Goal: Task Accomplishment & Management: Complete application form

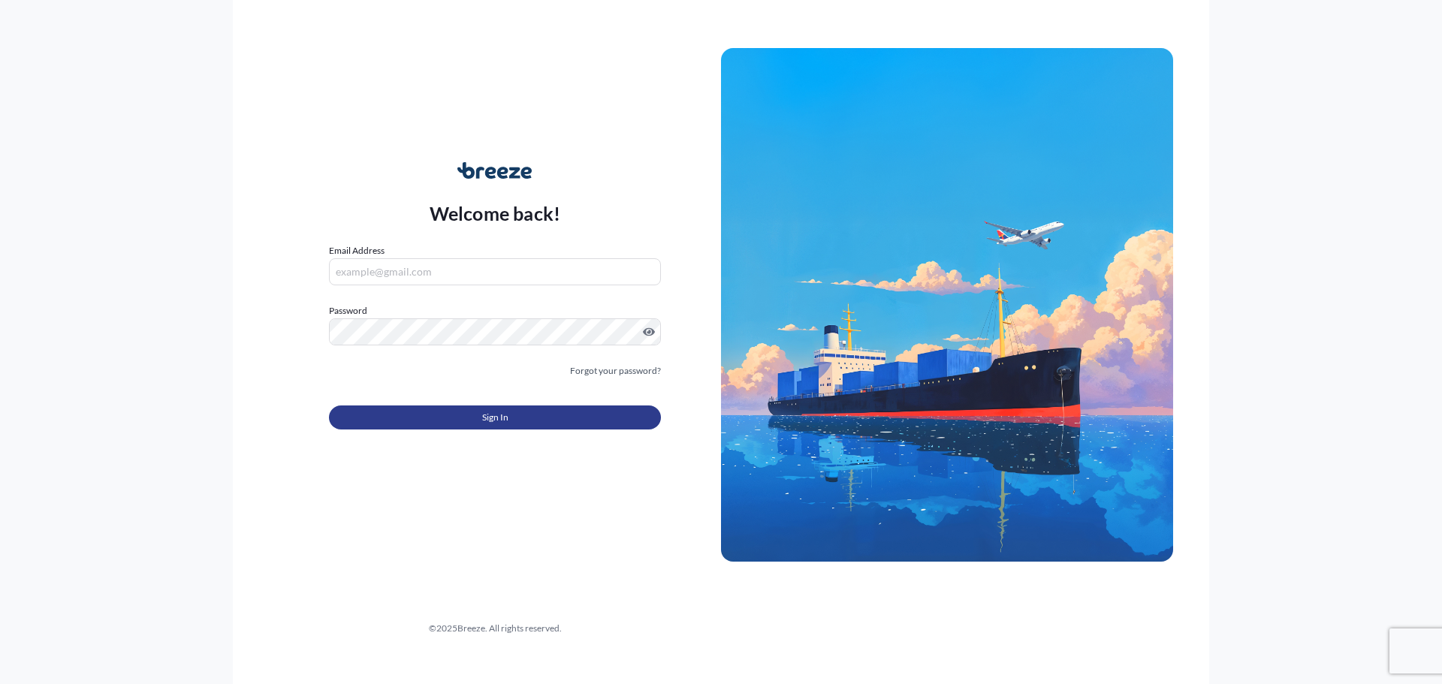
type input "[PERSON_NAME][EMAIL_ADDRESS][PERSON_NAME][DOMAIN_NAME]"
click at [452, 410] on button "Sign In" at bounding box center [495, 418] width 332 height 24
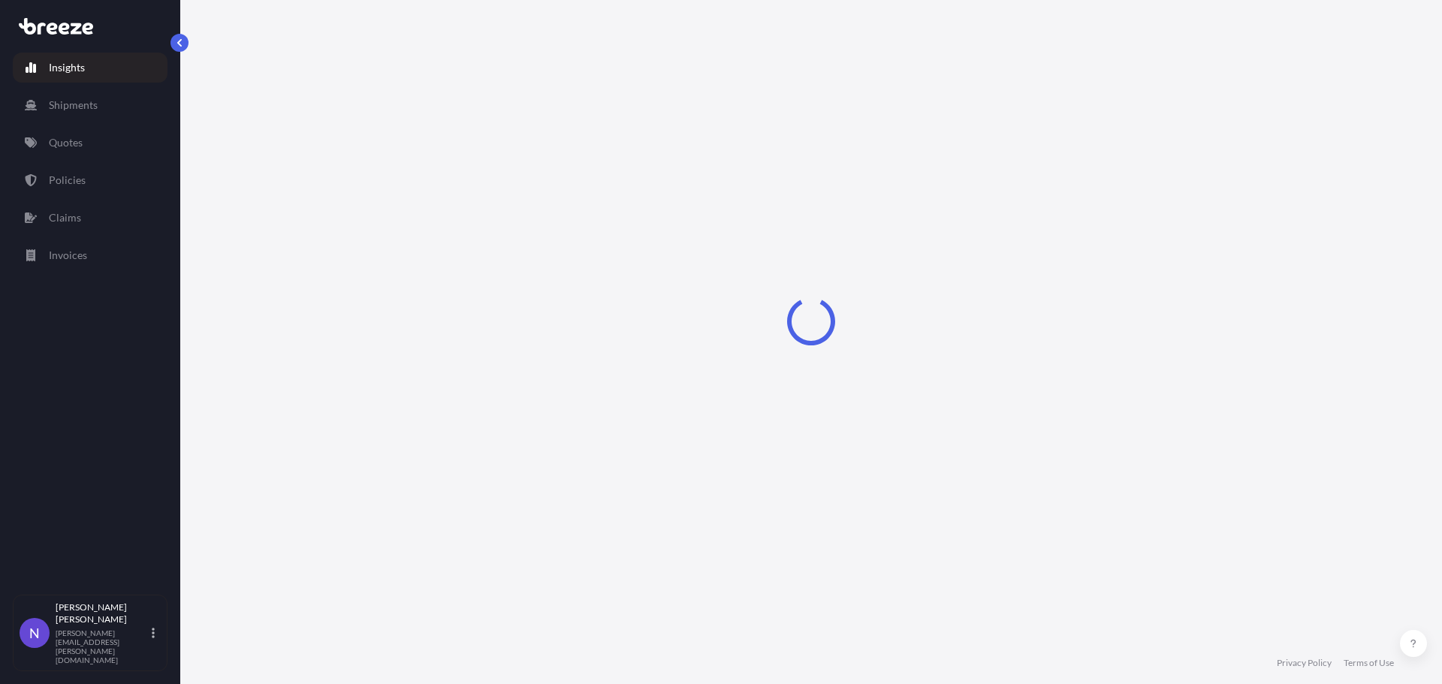
select select "2025"
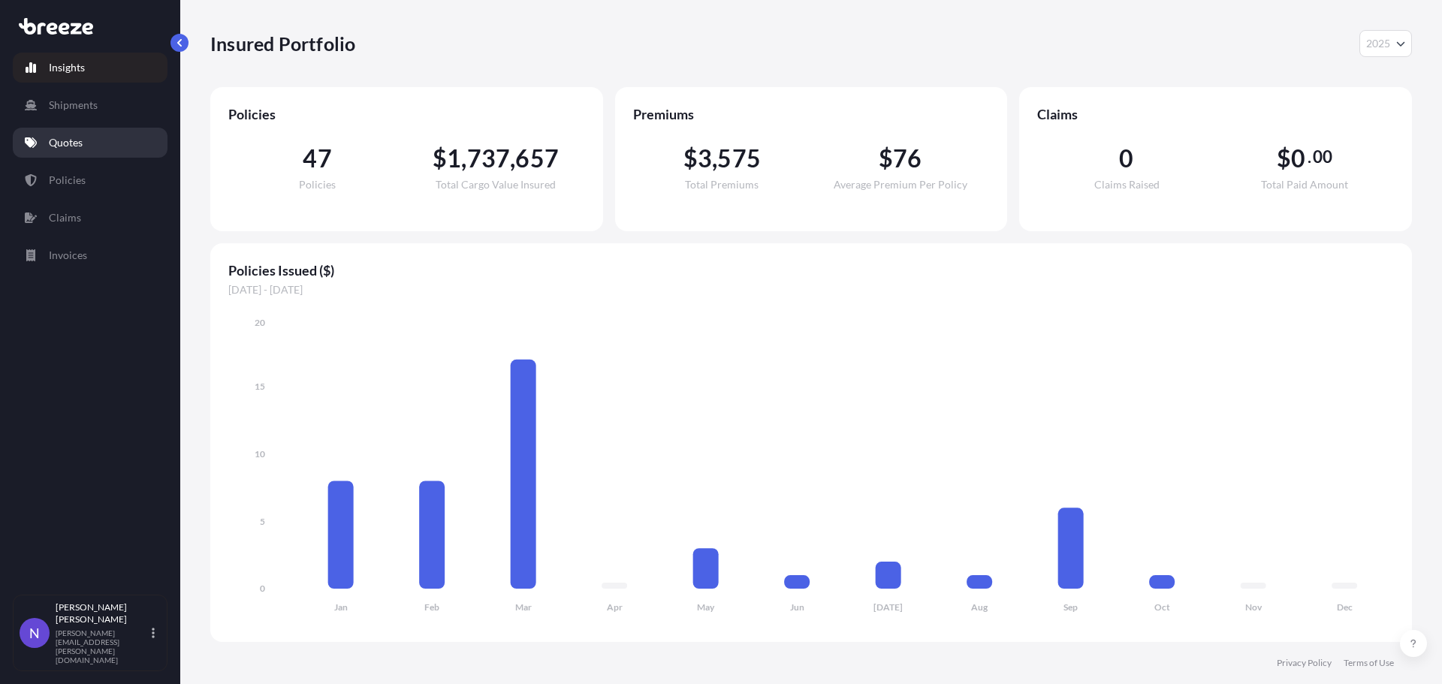
click at [84, 153] on link "Quotes" at bounding box center [90, 143] width 155 height 30
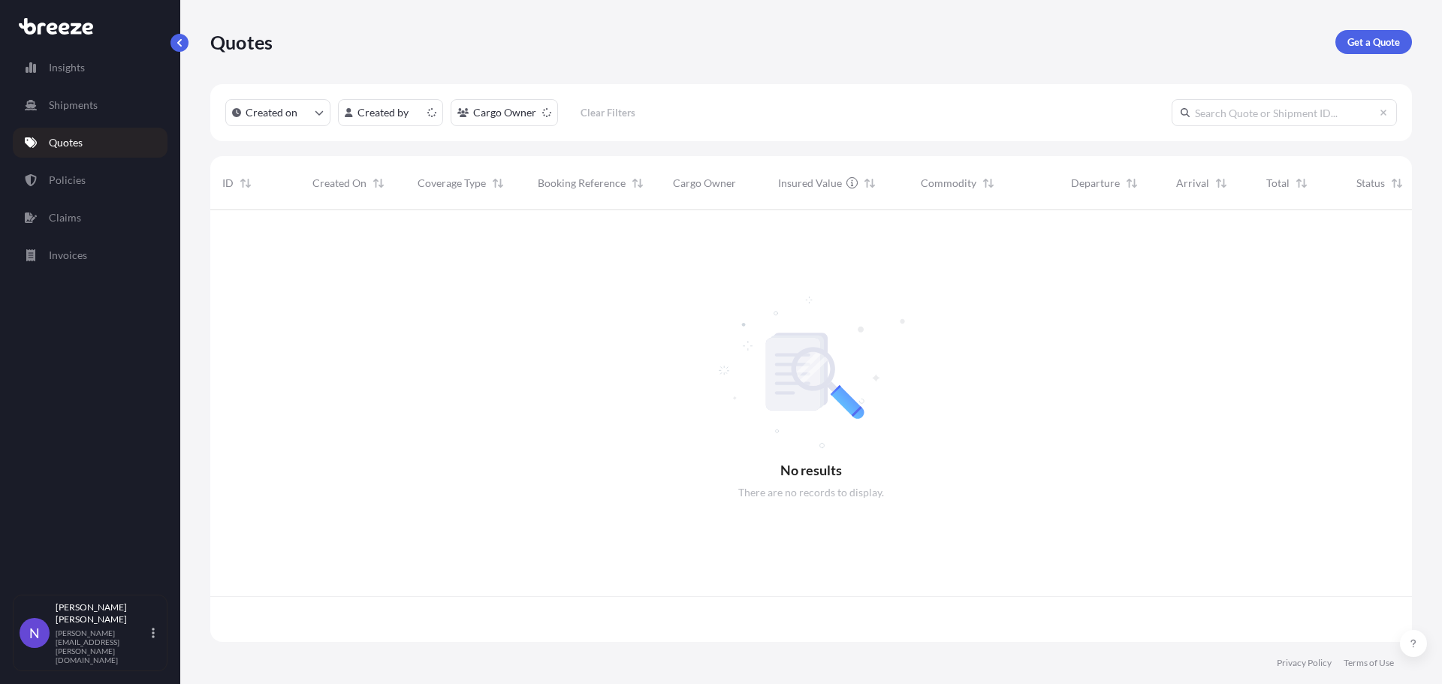
scroll to position [429, 1190]
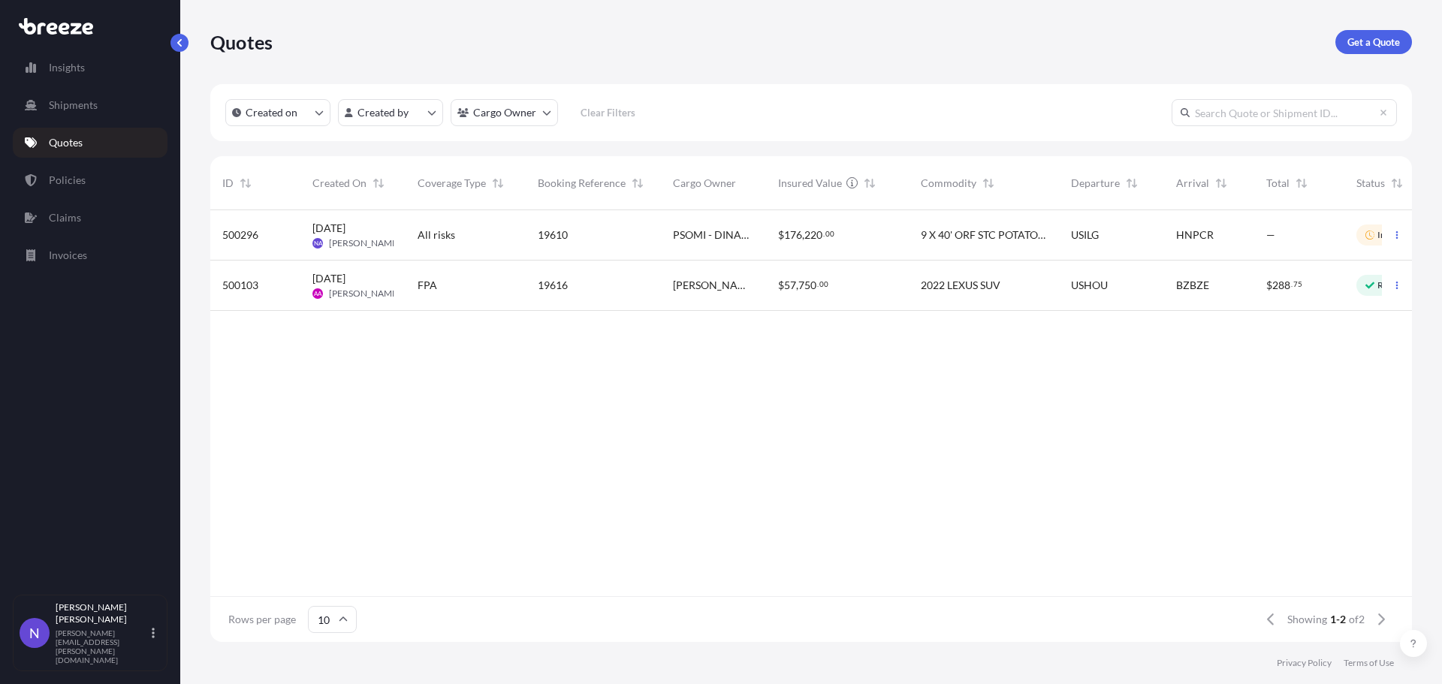
click at [842, 304] on div "$ 57 , 750 . 00" at bounding box center [837, 286] width 143 height 50
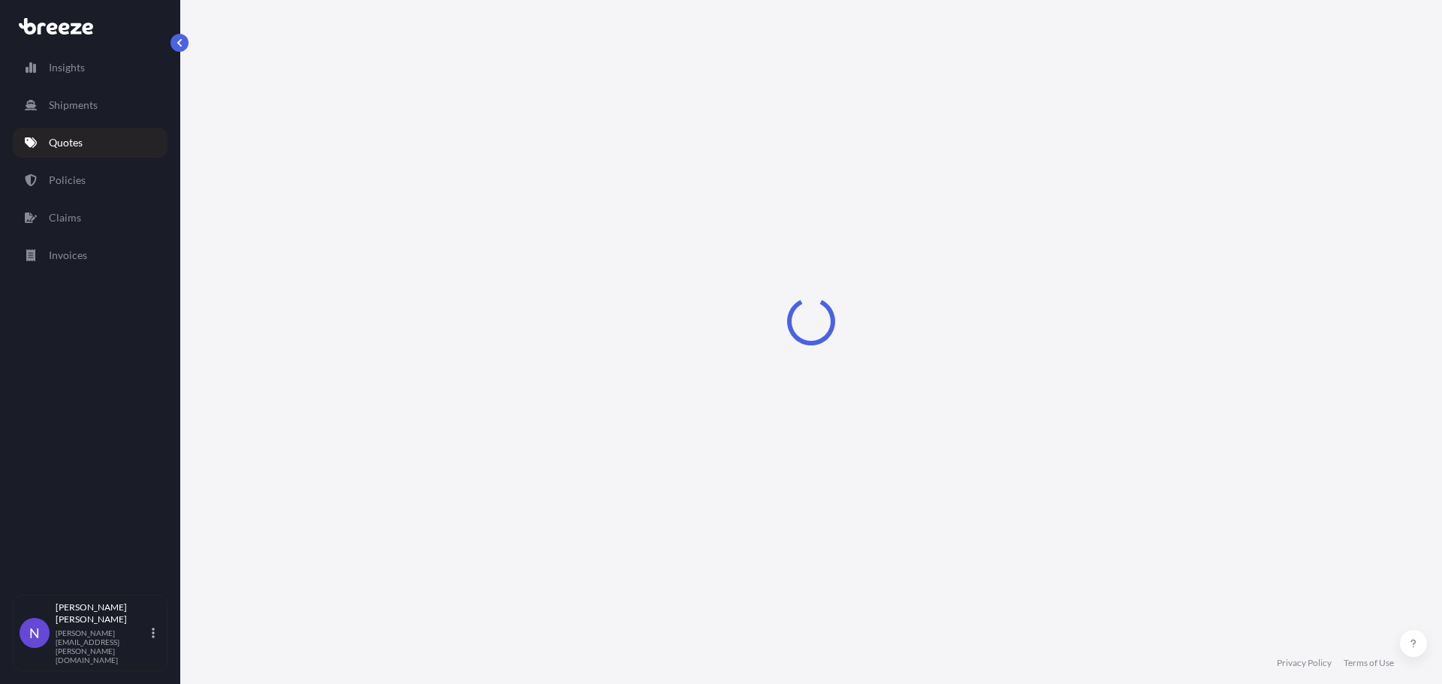
select select "Sea"
select select "2"
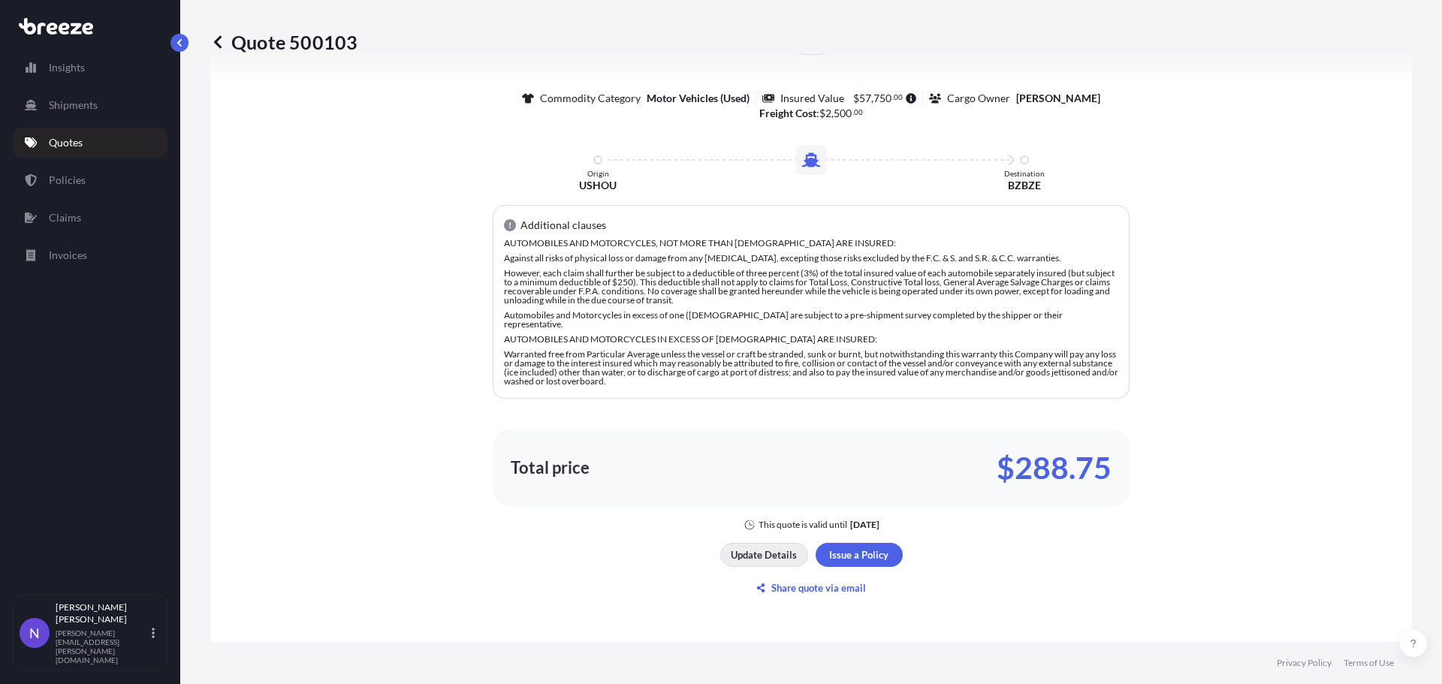
click at [761, 547] on p "Update Details" at bounding box center [764, 554] width 66 height 15
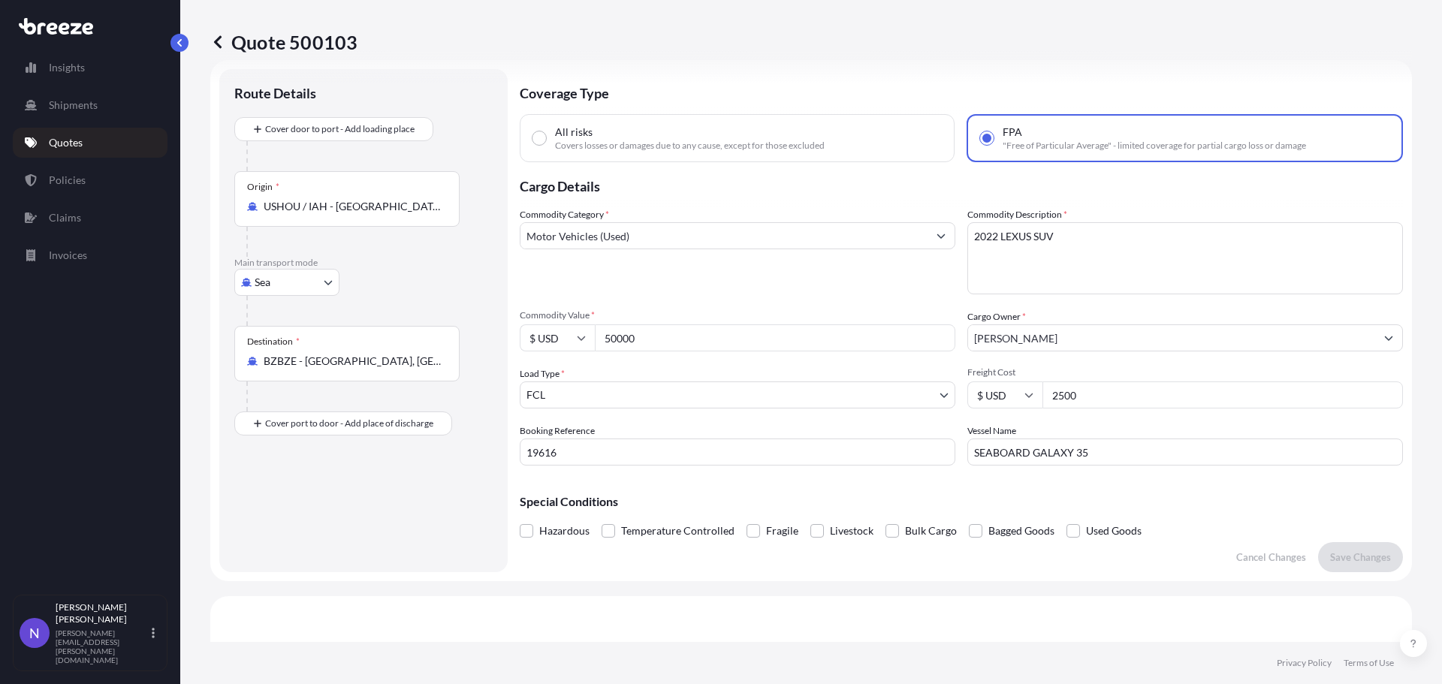
drag, startPoint x: 795, startPoint y: 334, endPoint x: 545, endPoint y: 339, distance: 250.1
click at [545, 339] on div "$ USD 50000" at bounding box center [738, 337] width 436 height 27
type input "85000"
click at [1360, 551] on p "Save Changes" at bounding box center [1360, 557] width 61 height 15
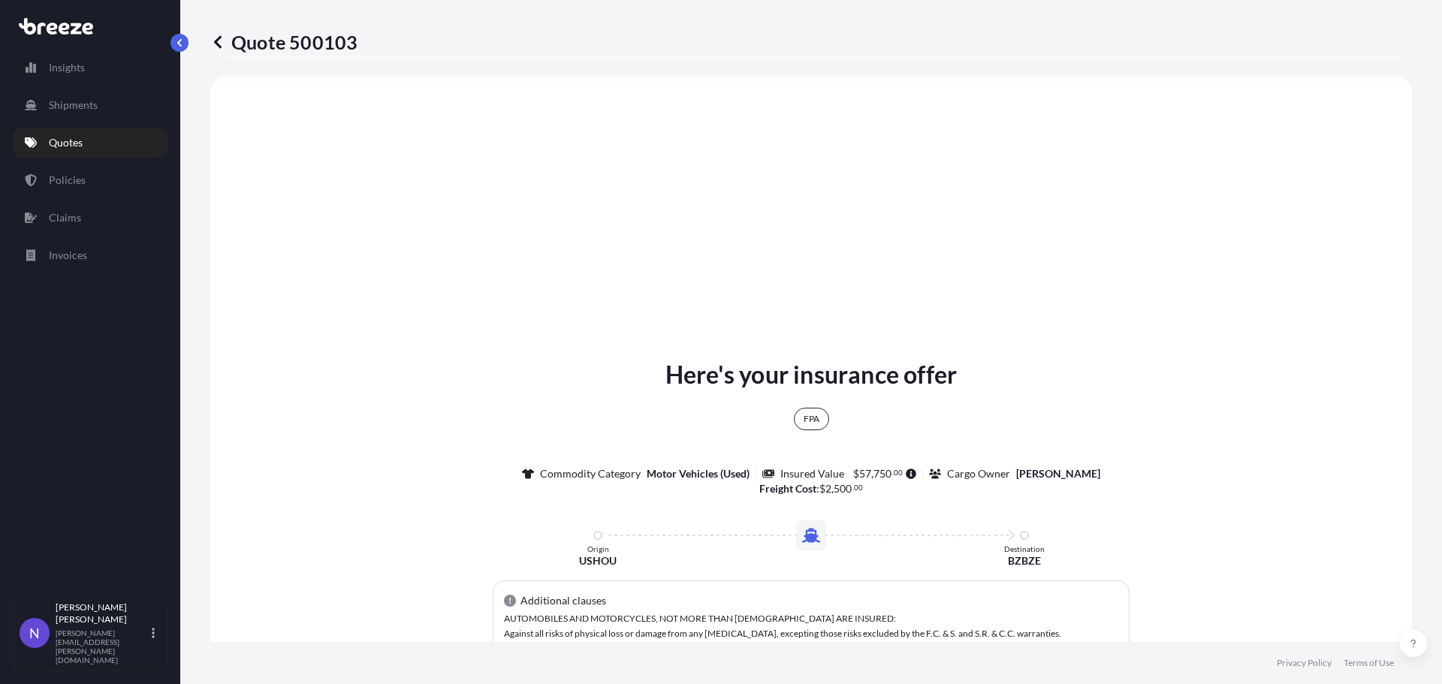
select select "Sea"
select select "2"
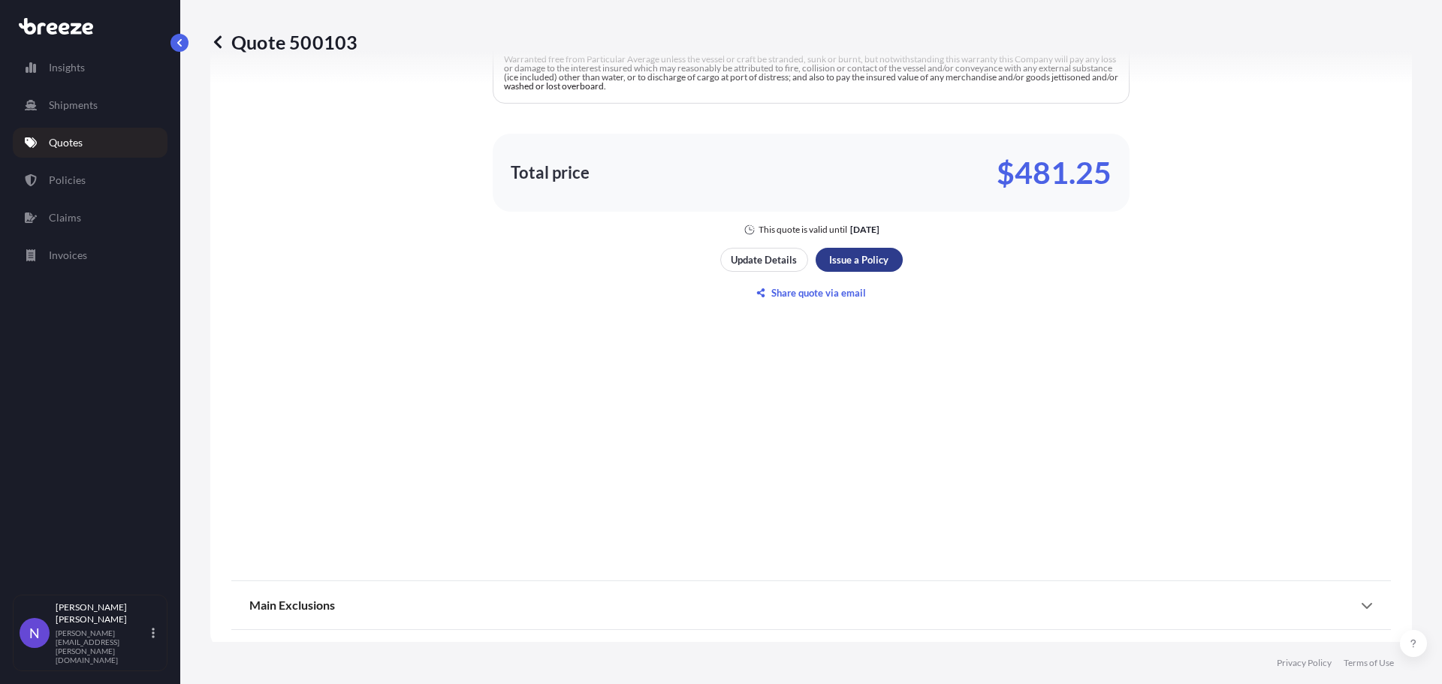
scroll to position [2153, 0]
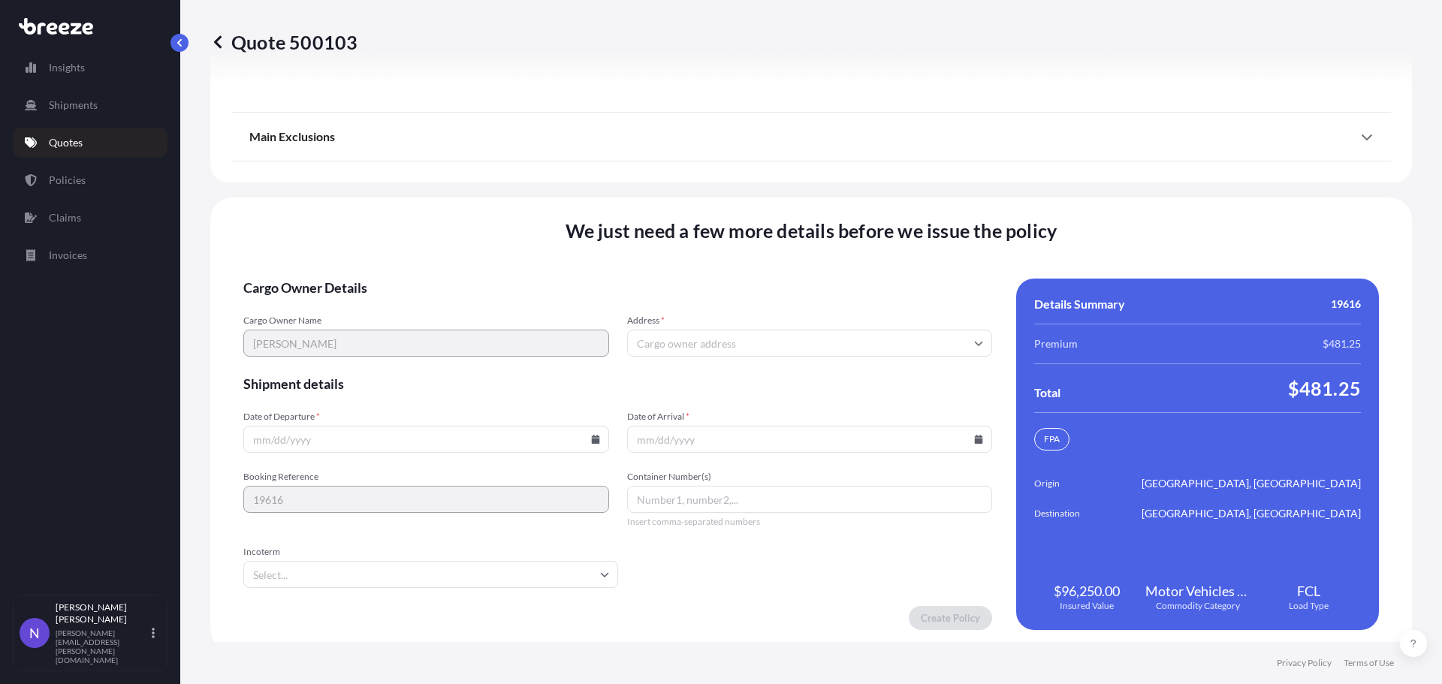
click at [749, 344] on input "Address *" at bounding box center [810, 343] width 366 height 27
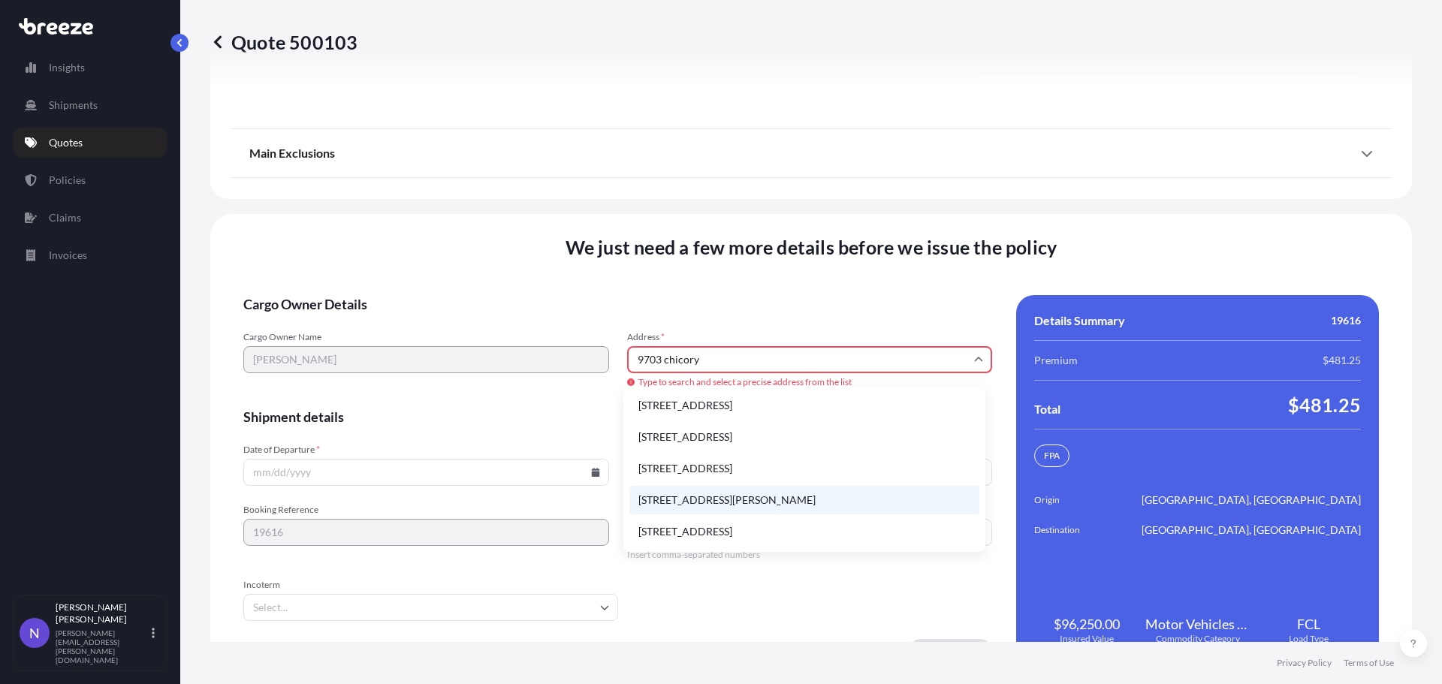
scroll to position [0, 0]
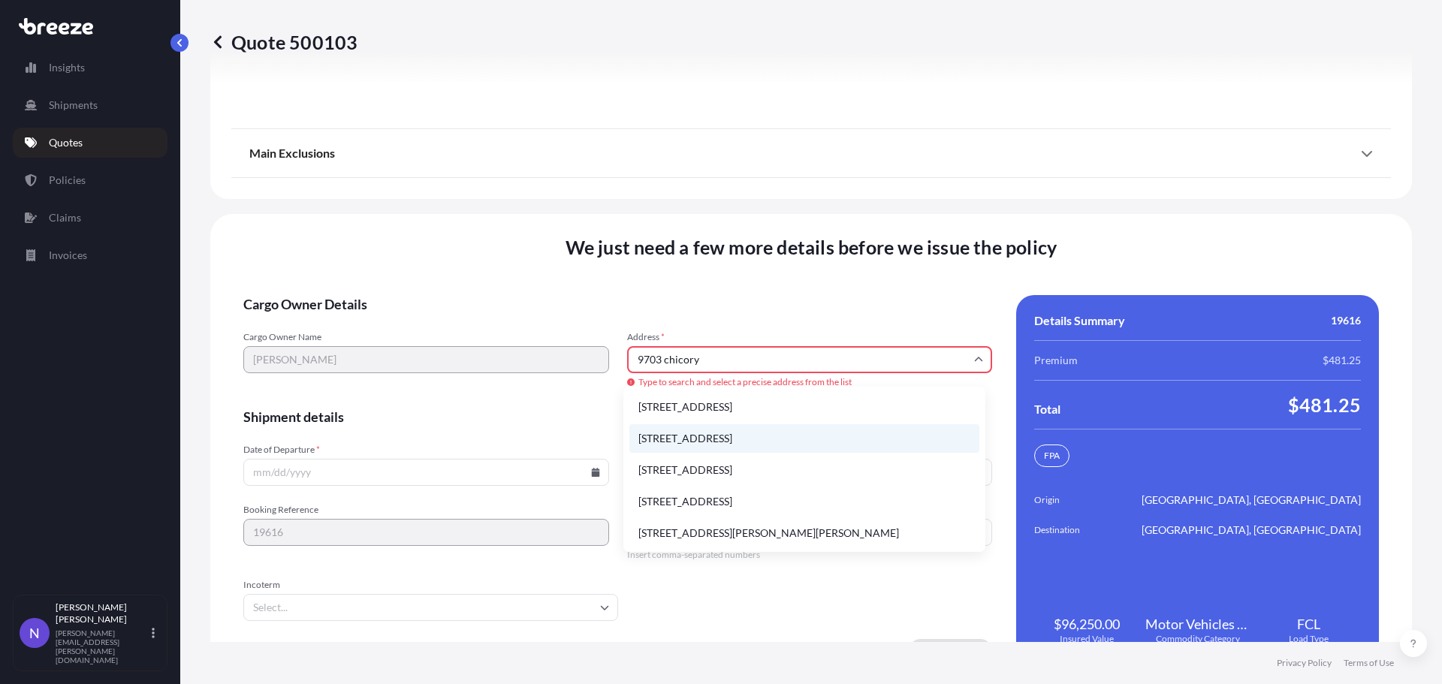
click at [883, 442] on li "[STREET_ADDRESS]" at bounding box center [804, 438] width 350 height 29
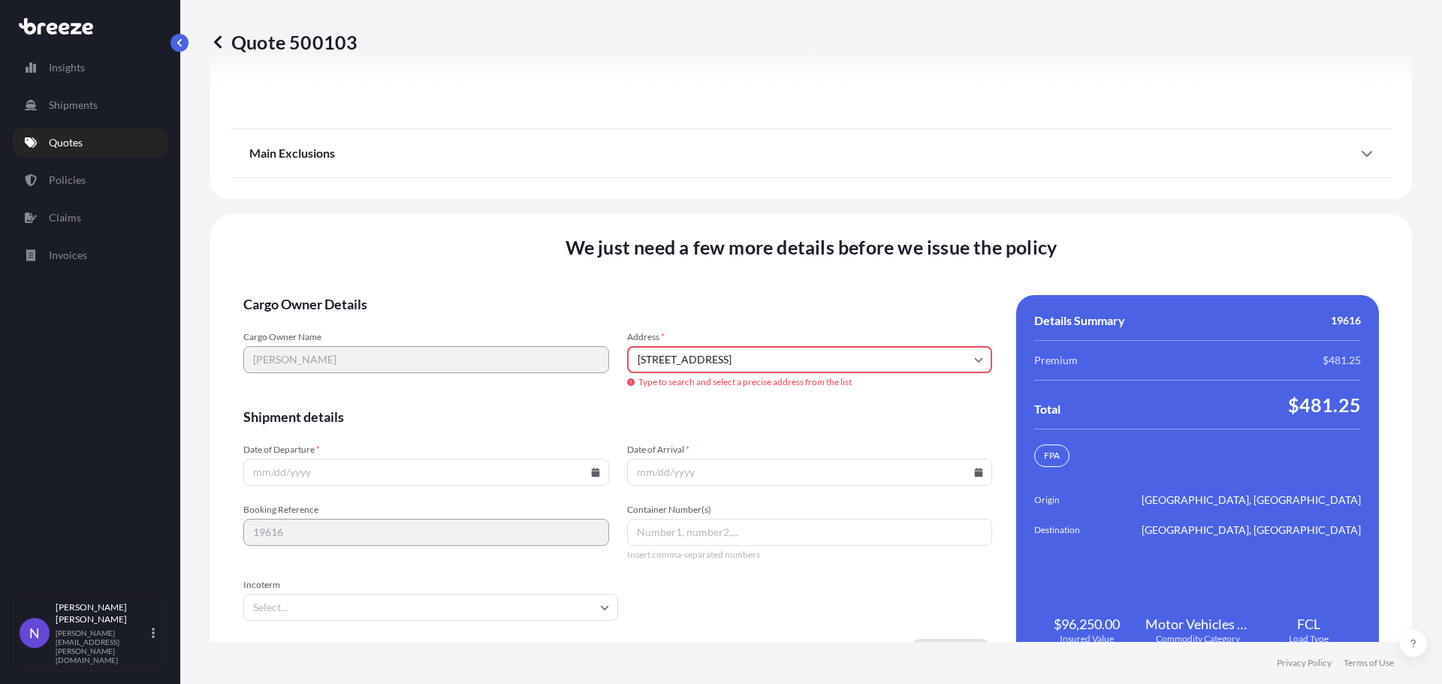
type input "[STREET_ADDRESS]"
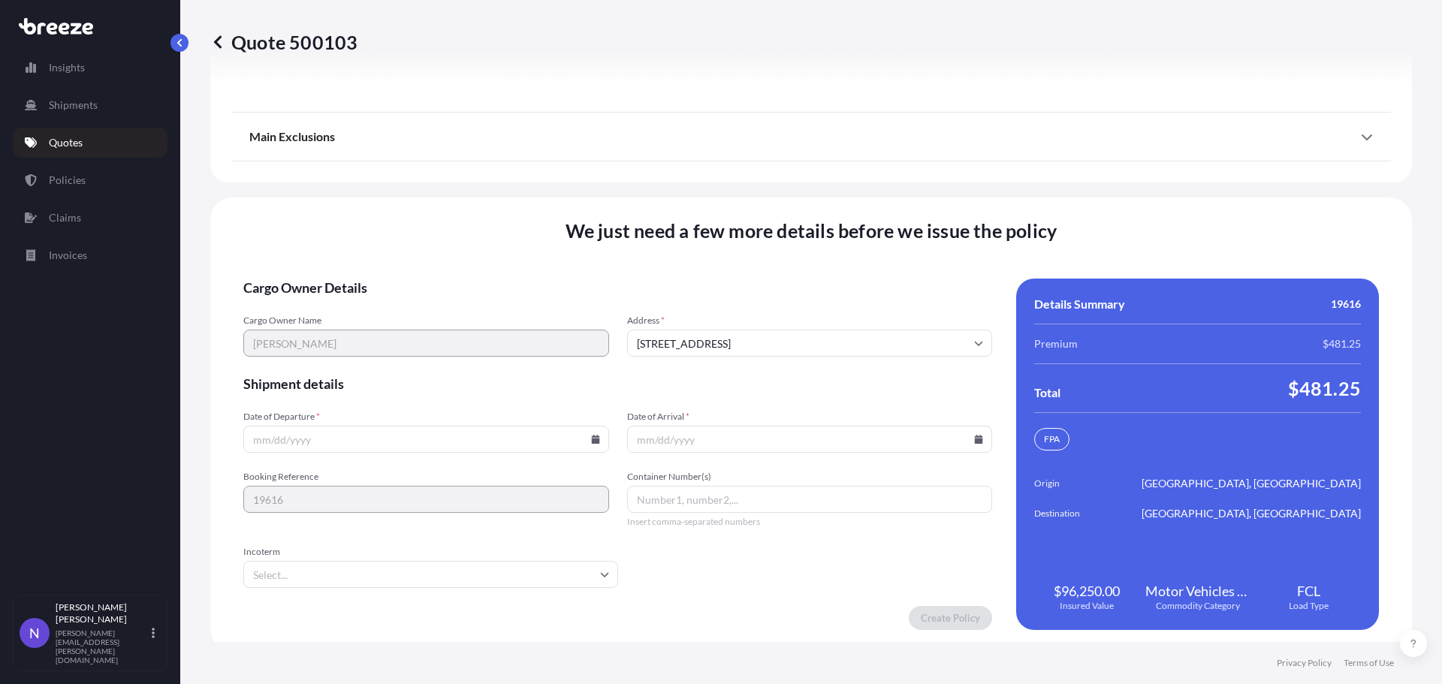
drag, startPoint x: 549, startPoint y: 602, endPoint x: 555, endPoint y: 556, distance: 46.2
click at [552, 584] on form "Cargo Owner Details Cargo Owner Name [PERSON_NAME] Address * [STREET_ADDRESS] S…" at bounding box center [617, 454] width 749 height 351
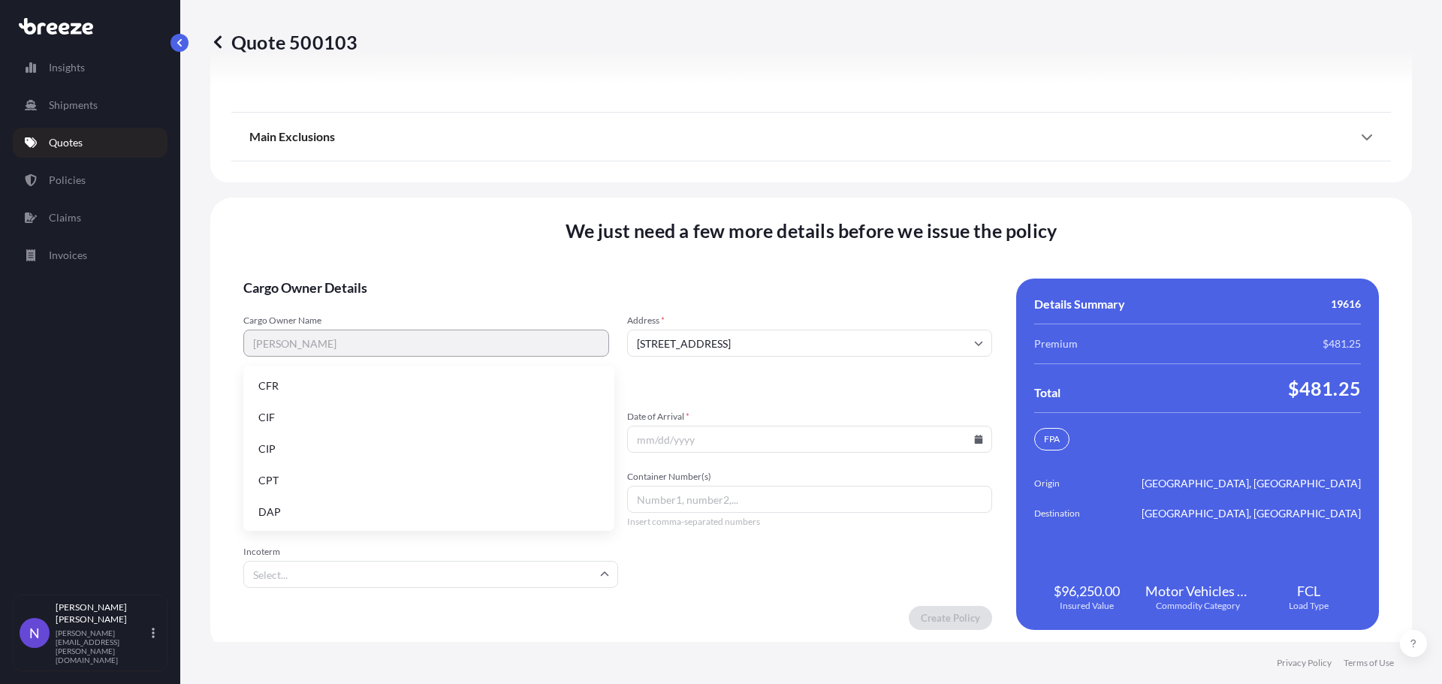
click at [556, 561] on input "Incoterm" at bounding box center [430, 574] width 375 height 27
click at [363, 427] on li "CIF" at bounding box center [428, 417] width 359 height 29
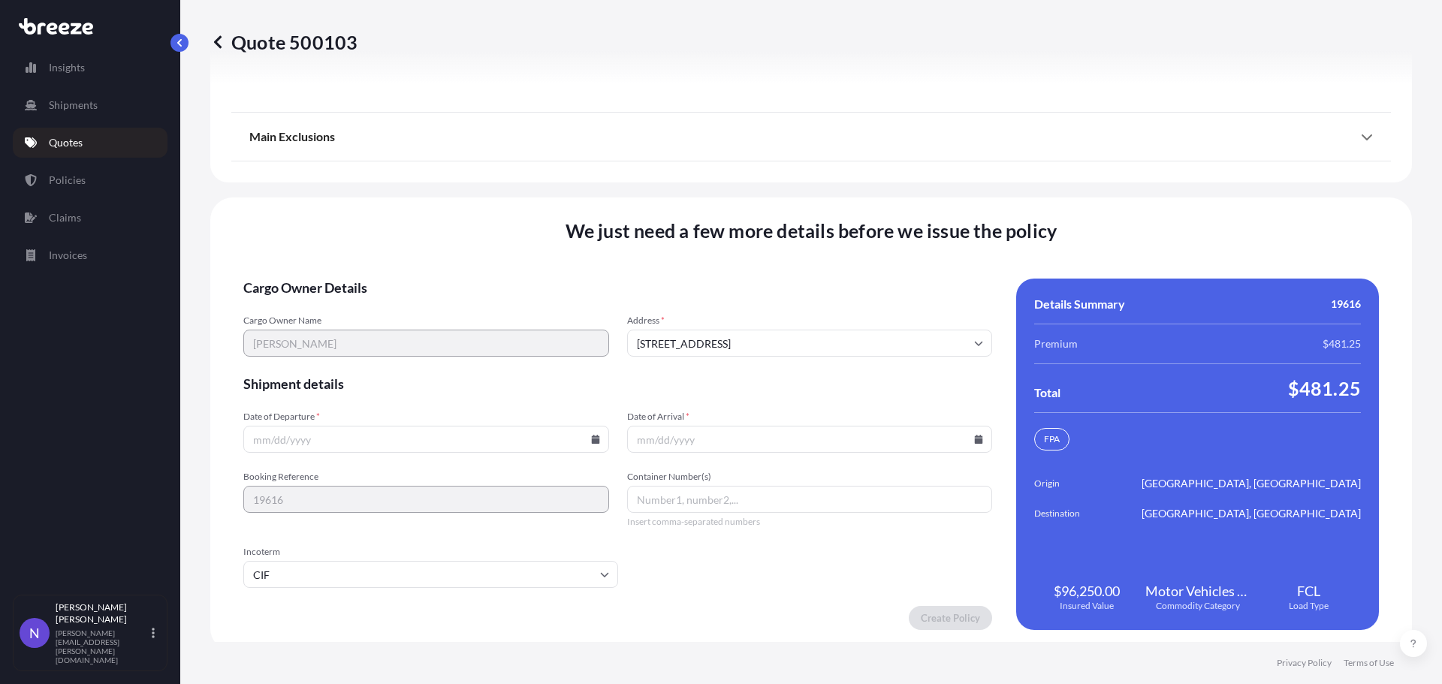
click at [593, 426] on input "Date of Departure *" at bounding box center [426, 439] width 366 height 27
click at [593, 444] on form "Cargo Owner Details Cargo Owner Name [PERSON_NAME] Address * [STREET_ADDRESS] S…" at bounding box center [617, 454] width 749 height 351
click at [591, 435] on icon at bounding box center [595, 439] width 8 height 9
click at [421, 274] on button "9" at bounding box center [409, 265] width 24 height 24
type input "[DATE]"
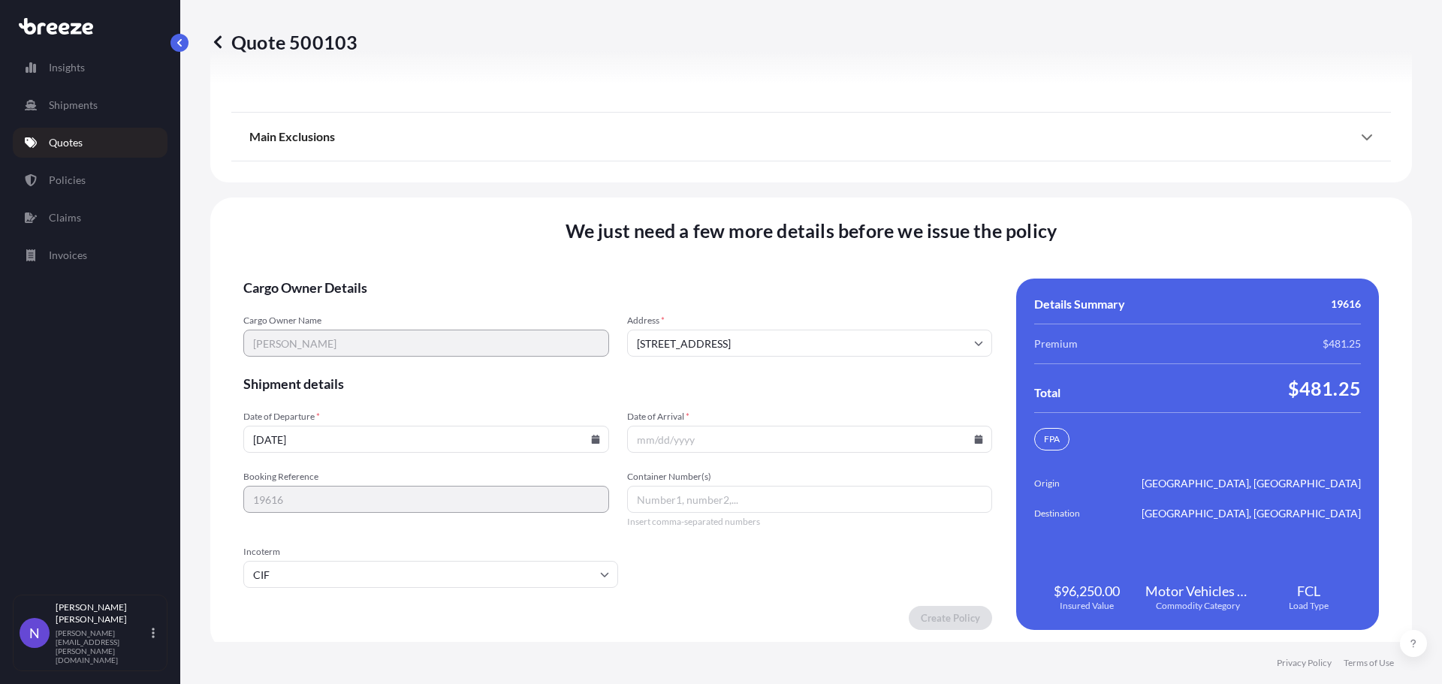
click at [975, 435] on icon at bounding box center [979, 439] width 8 height 9
click at [861, 326] on button "25" at bounding box center [849, 319] width 24 height 24
type input "[DATE]"
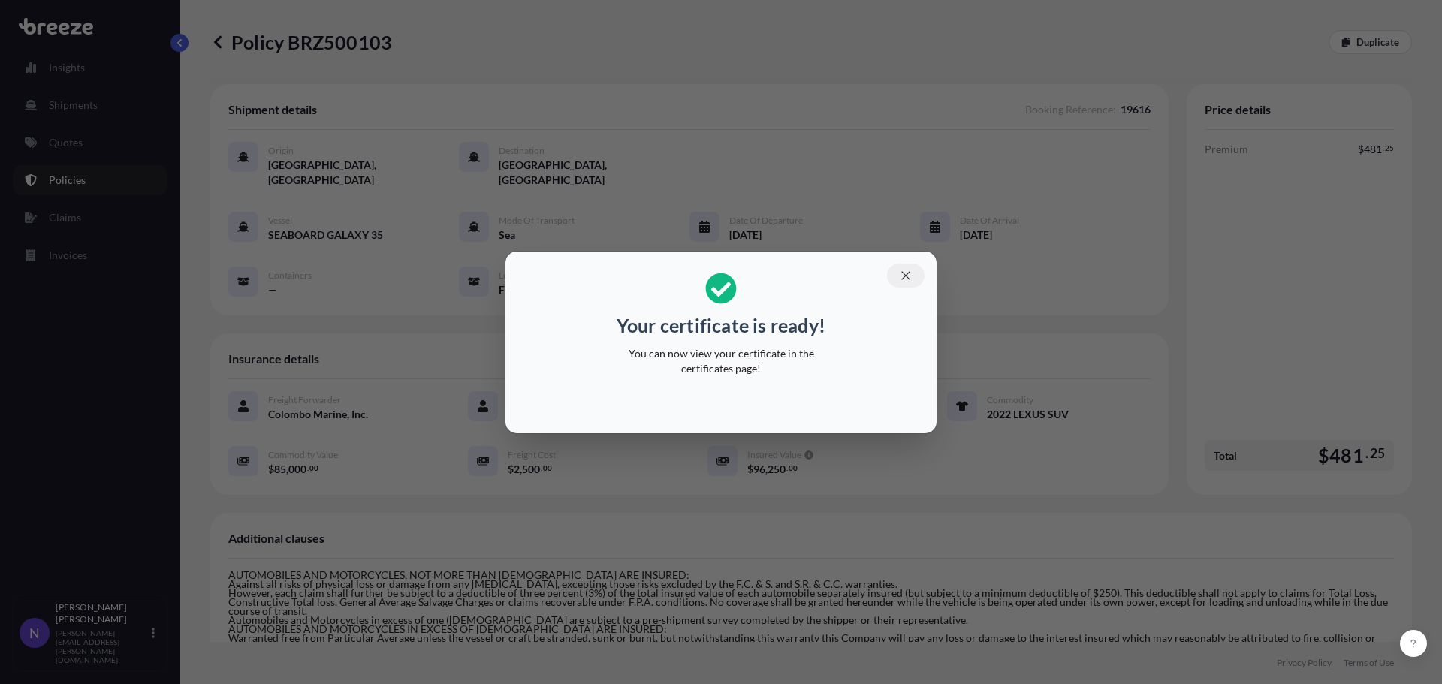
click at [906, 267] on button "button" at bounding box center [906, 276] width 38 height 24
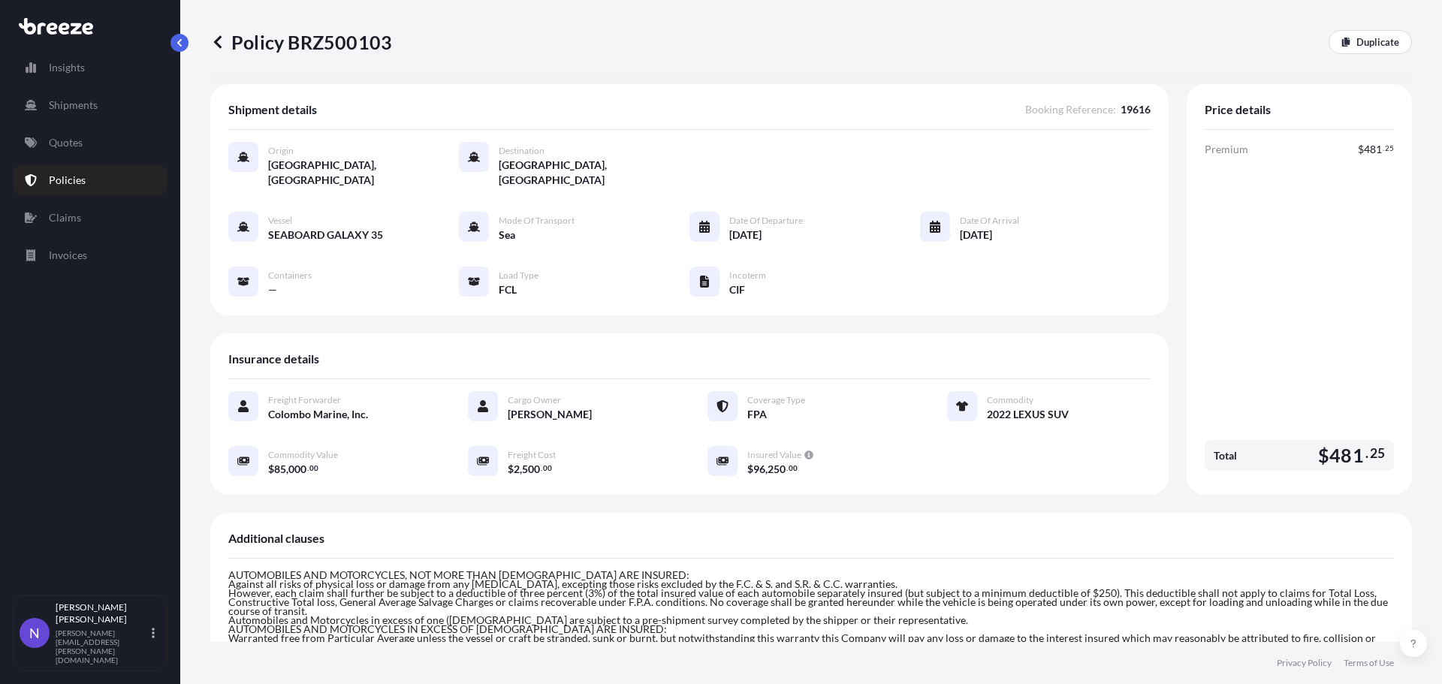
scroll to position [388, 0]
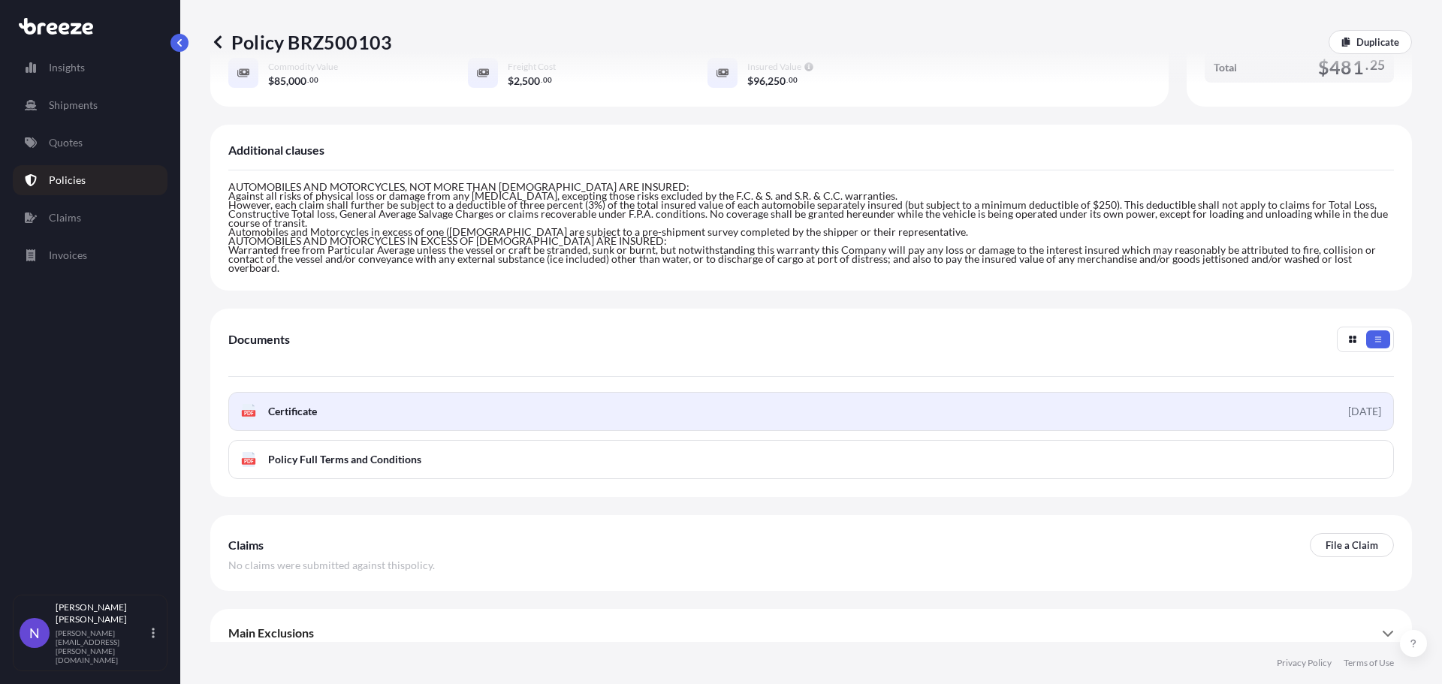
drag, startPoint x: 895, startPoint y: 376, endPoint x: 896, endPoint y: 400, distance: 24.0
click at [896, 400] on link "PDF Certificate [DATE]" at bounding box center [810, 411] width 1165 height 39
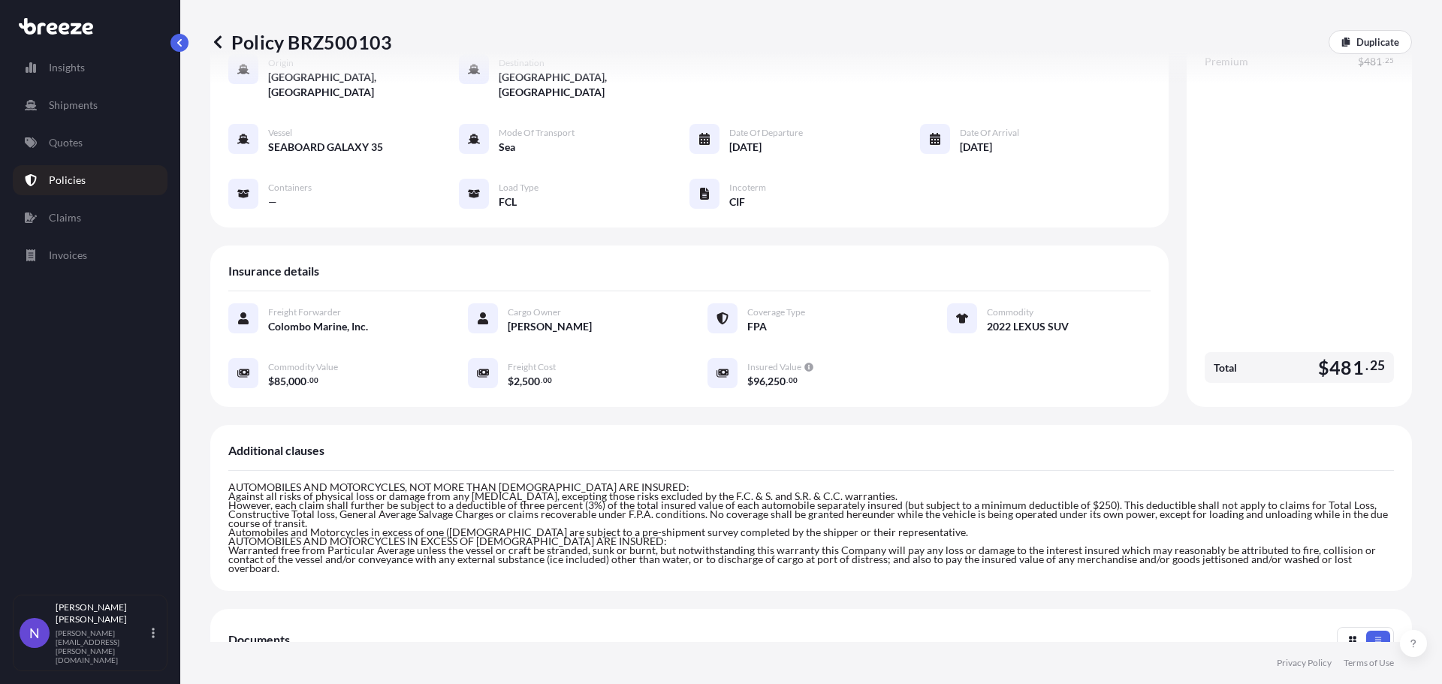
scroll to position [0, 0]
